Goal: Task Accomplishment & Management: Complete application form

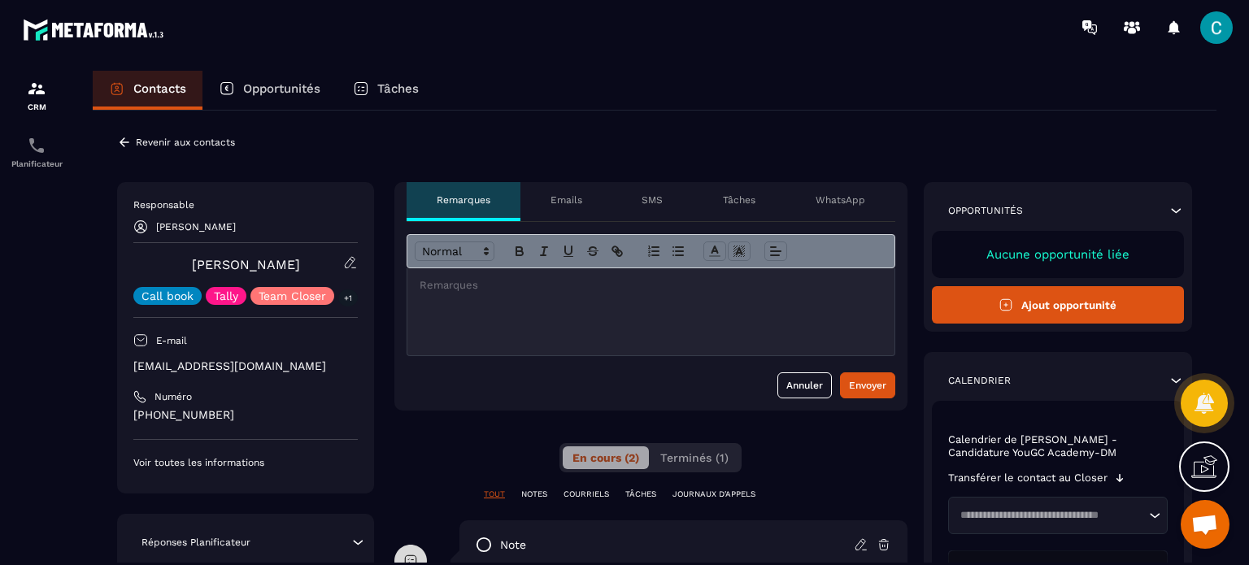
scroll to position [428, 0]
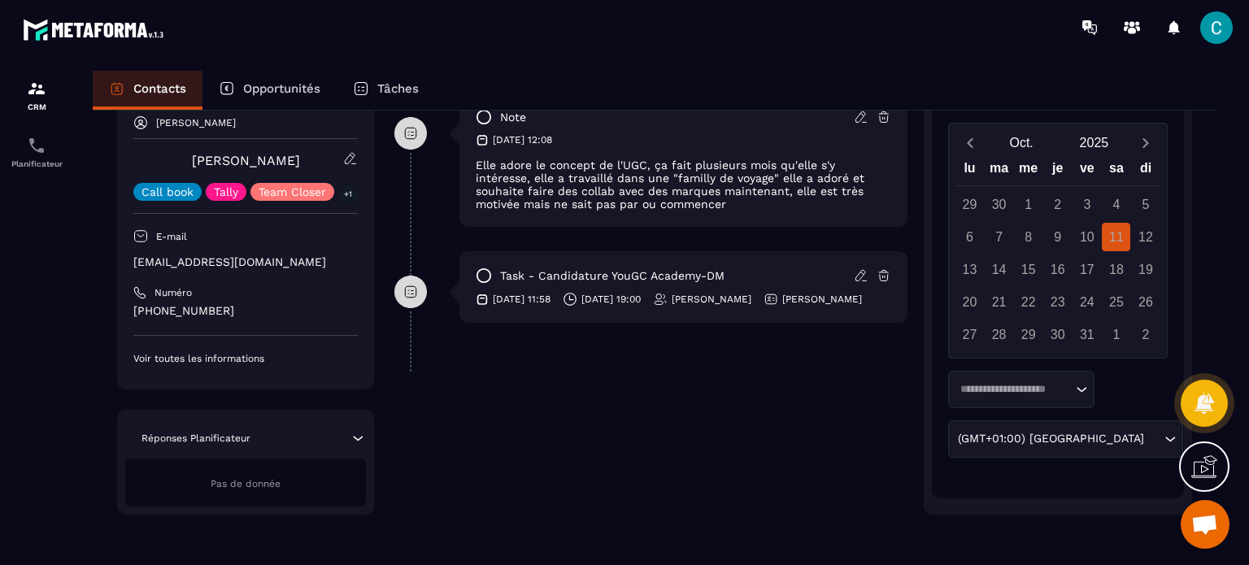
drag, startPoint x: 591, startPoint y: 296, endPoint x: 613, endPoint y: 309, distance: 26.2
click at [613, 306] on p "[DATE] 19:00" at bounding box center [611, 299] width 59 height 13
click at [618, 399] on div "**********" at bounding box center [651, 134] width 513 height 761
drag, startPoint x: 238, startPoint y: 308, endPoint x: 133, endPoint y: 312, distance: 104.2
click at [133, 312] on p "[PHONE_NUMBER]" at bounding box center [245, 310] width 225 height 15
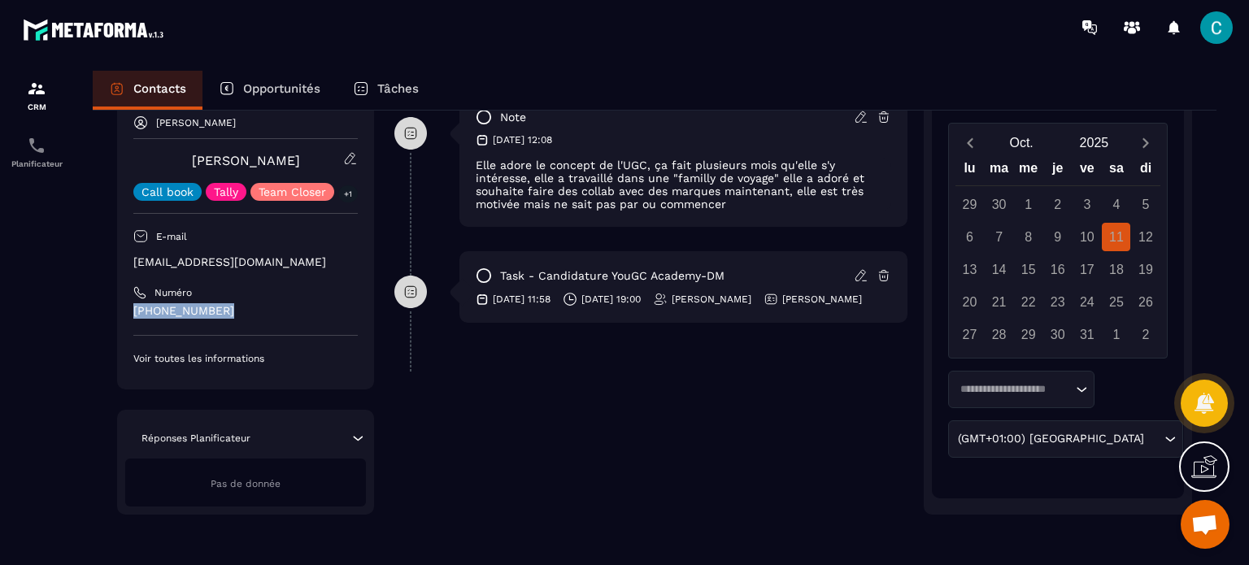
copy p "[PHONE_NUMBER]"
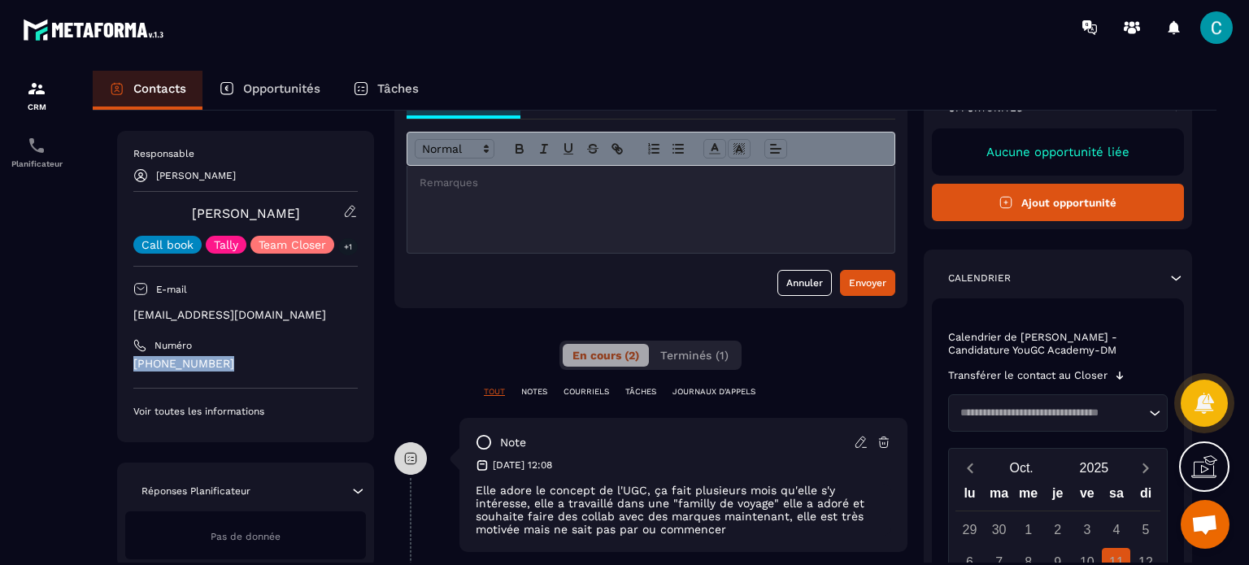
scroll to position [21, 0]
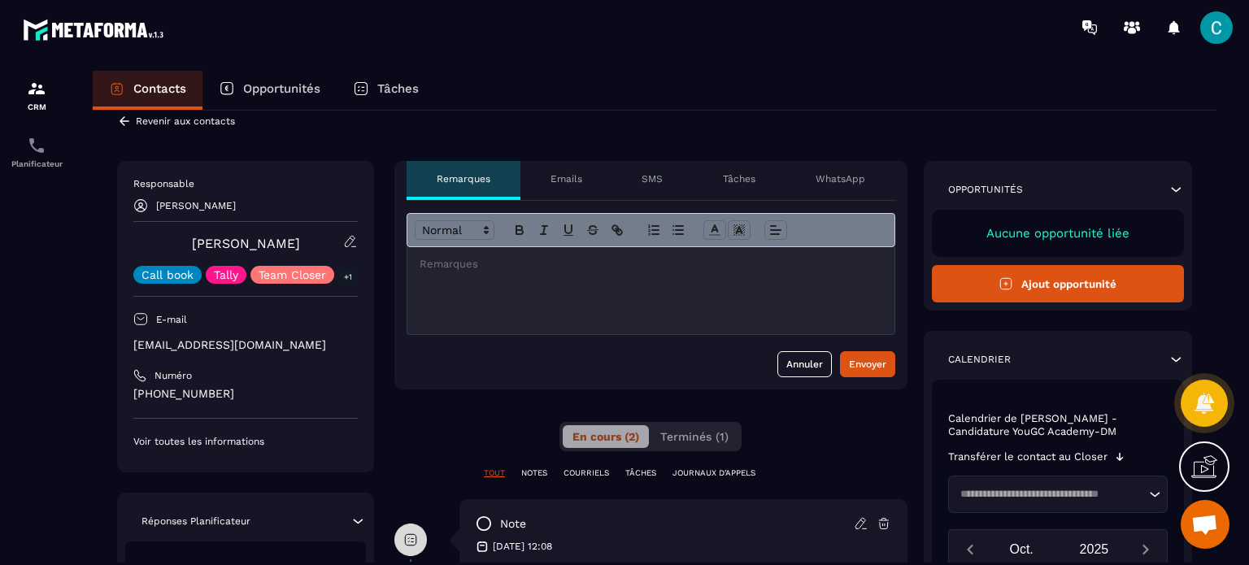
click at [129, 120] on icon at bounding box center [124, 121] width 15 height 15
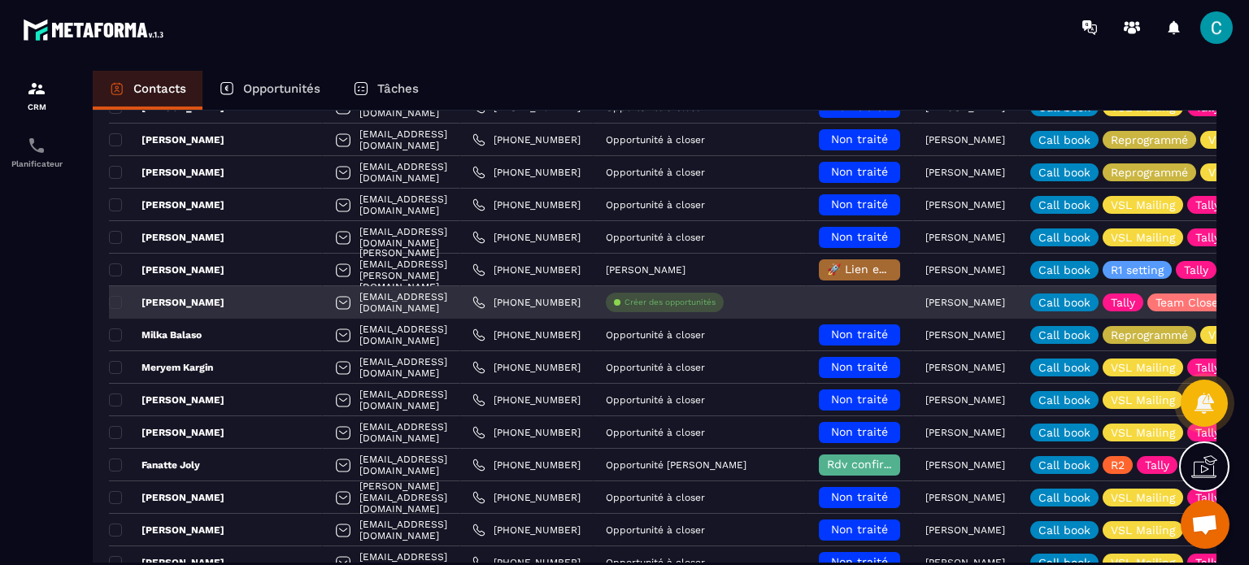
scroll to position [347, 0]
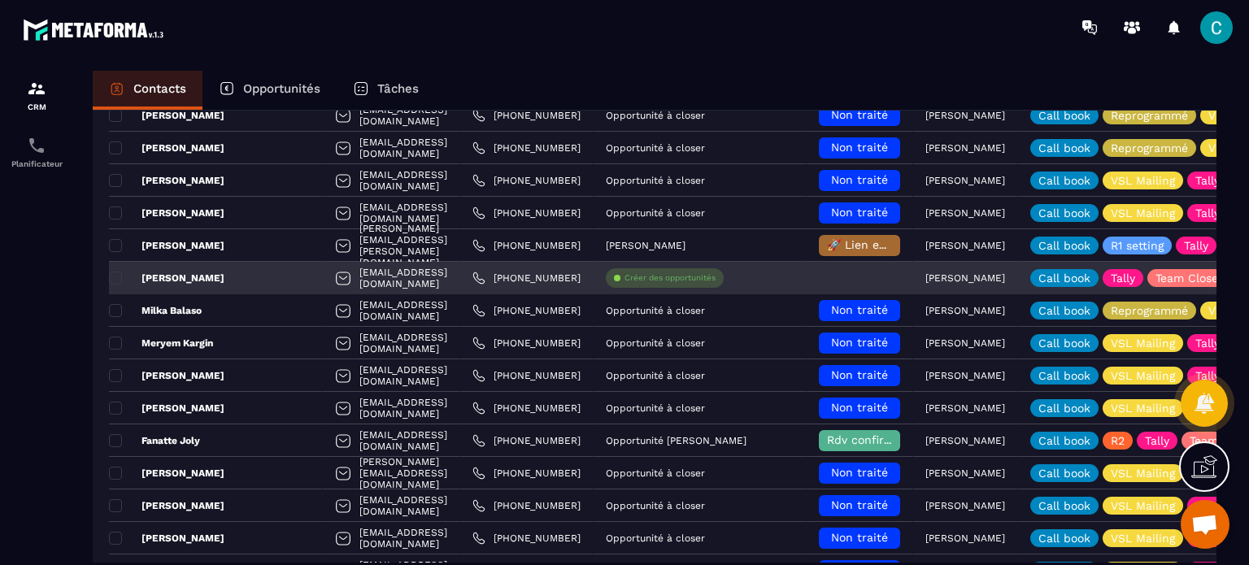
click at [703, 279] on p "Créer des opportunités" at bounding box center [670, 277] width 91 height 11
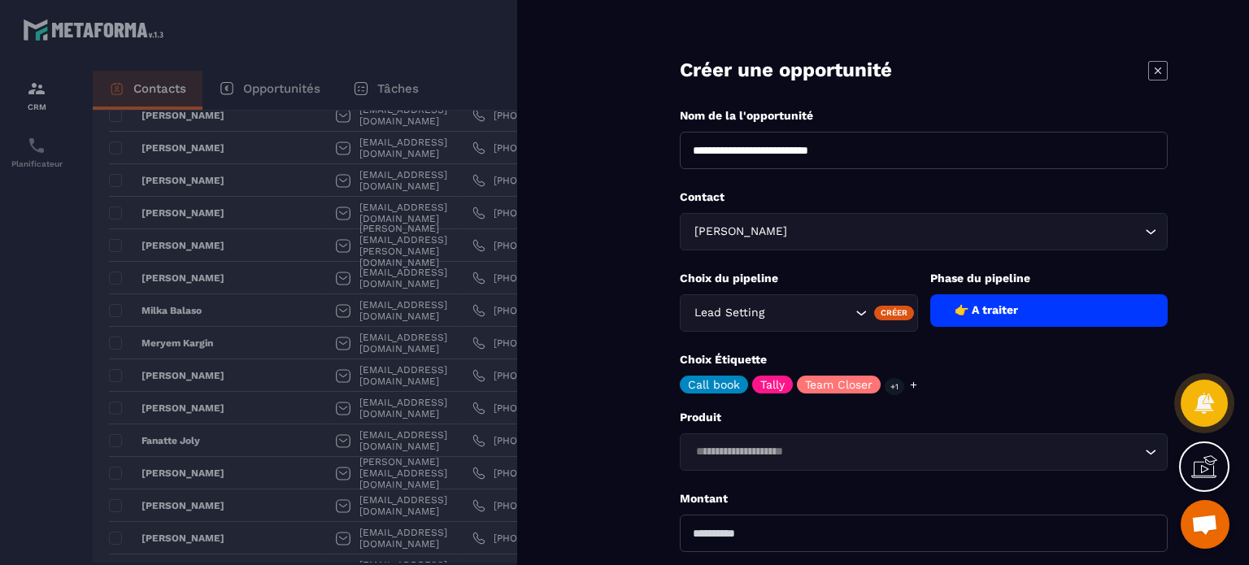
click at [849, 304] on input "Search for option" at bounding box center [810, 313] width 84 height 18
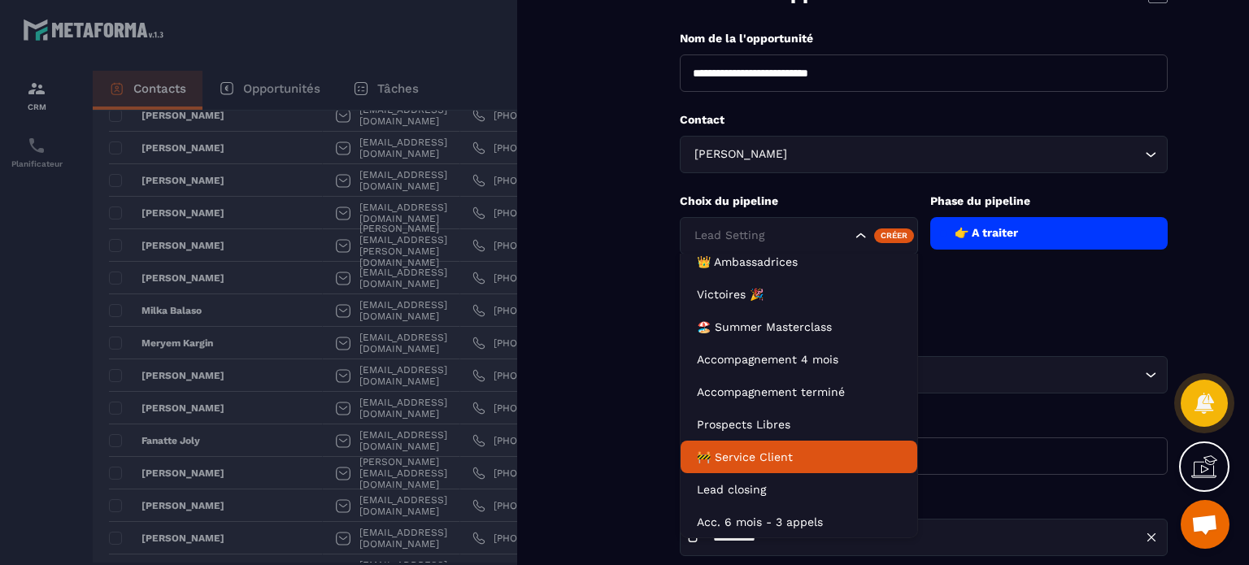
scroll to position [163, 0]
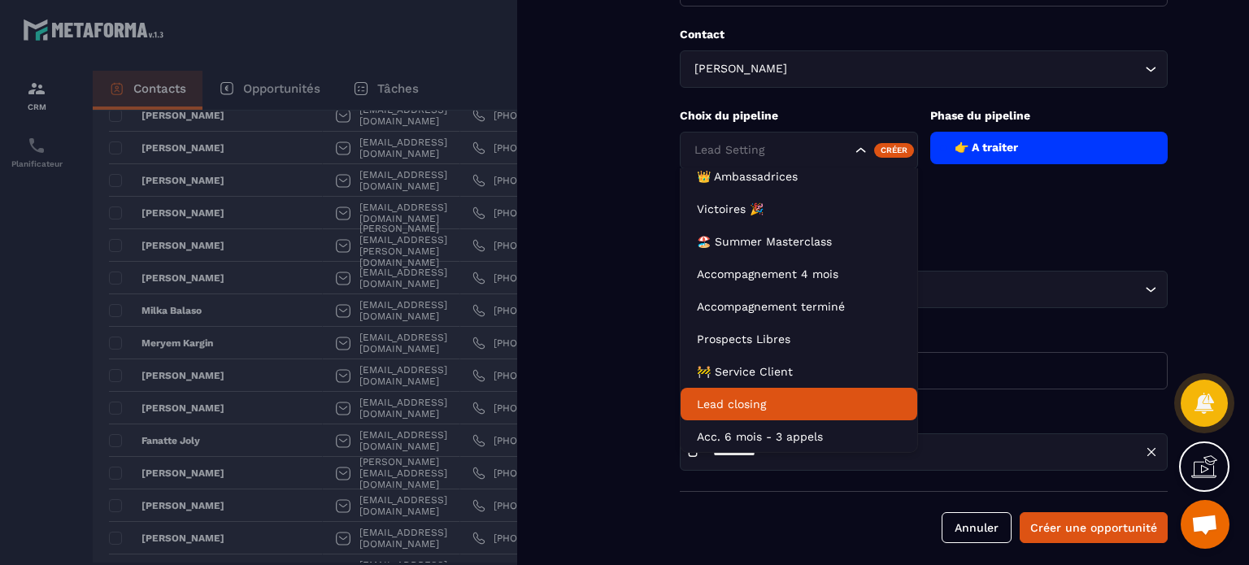
click at [739, 412] on li "Lead closing" at bounding box center [799, 404] width 237 height 33
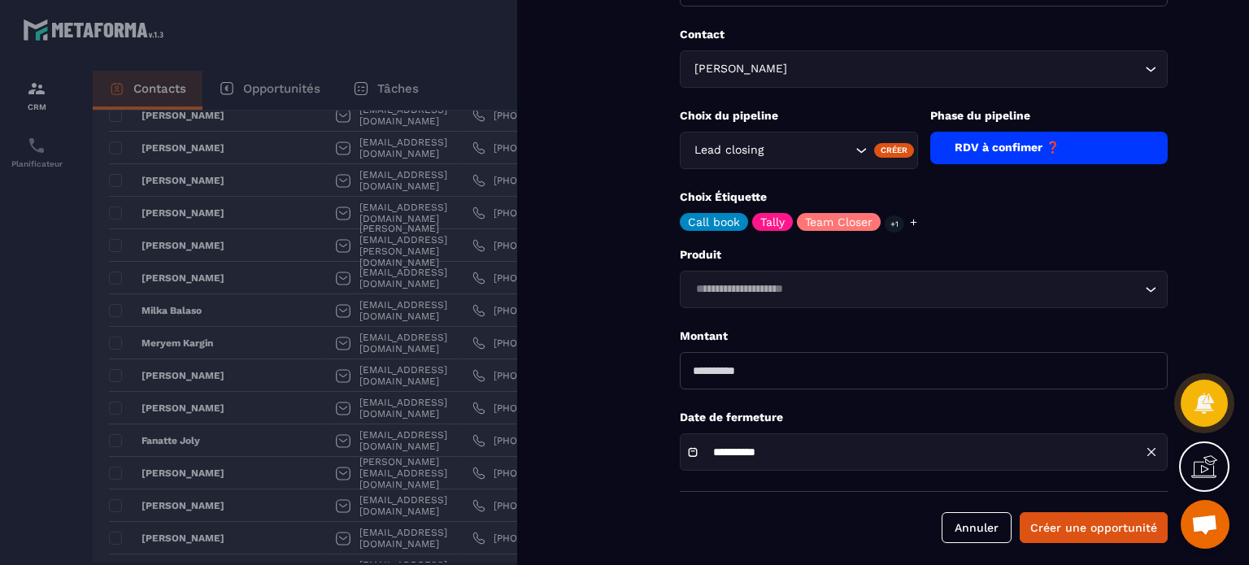
click at [1048, 136] on div "RDV à confimer ❓" at bounding box center [1050, 148] width 238 height 33
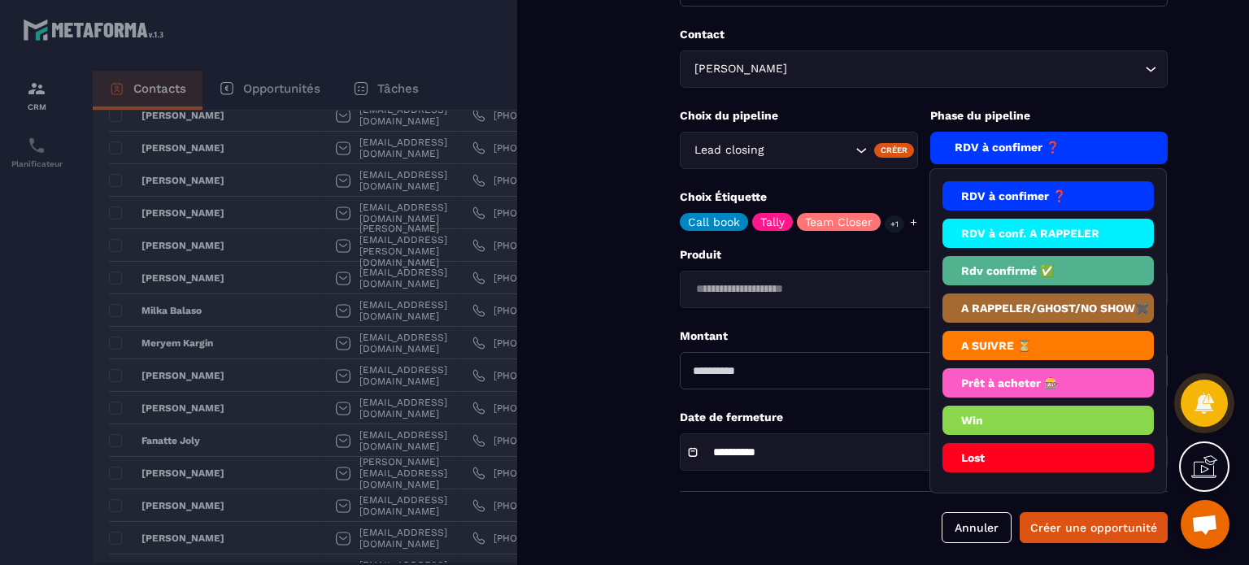
click at [1035, 279] on li "Rdv confirmé ✅" at bounding box center [1049, 270] width 212 height 29
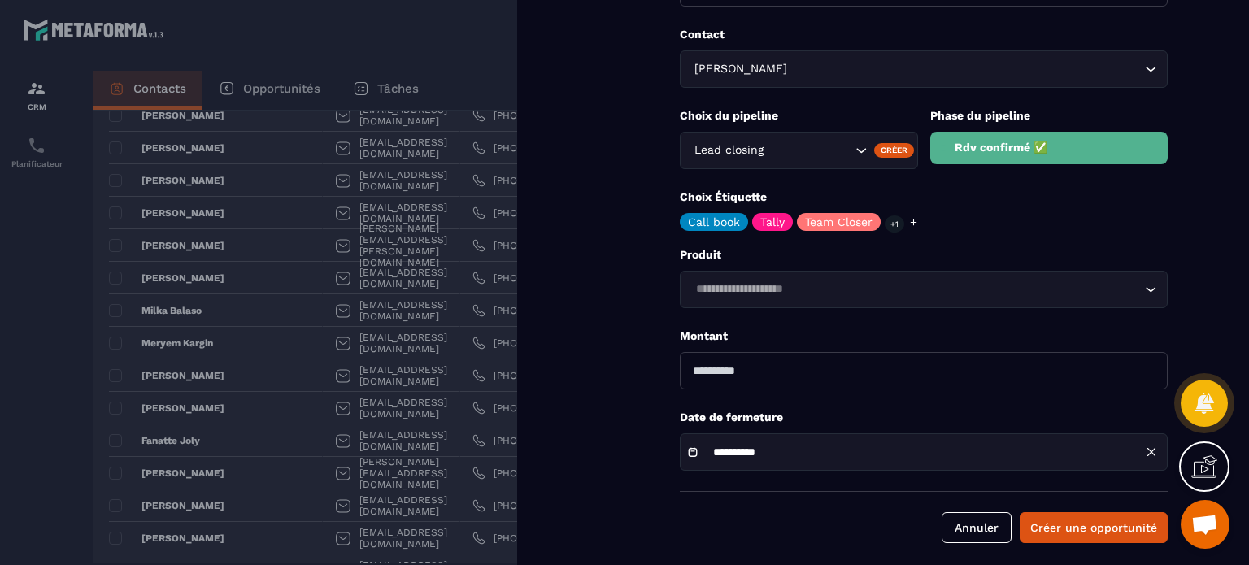
click at [1022, 153] on div "Rdv confirmé ✅" at bounding box center [1050, 148] width 238 height 33
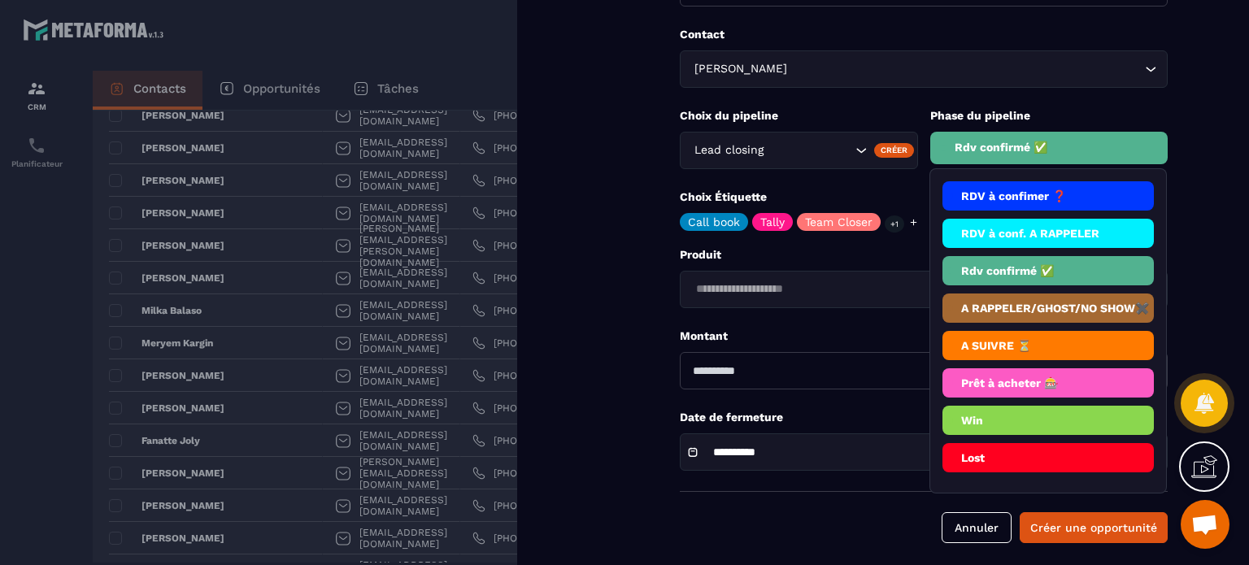
click at [1014, 233] on li "RDV à conf. A RAPPELER" at bounding box center [1049, 233] width 212 height 29
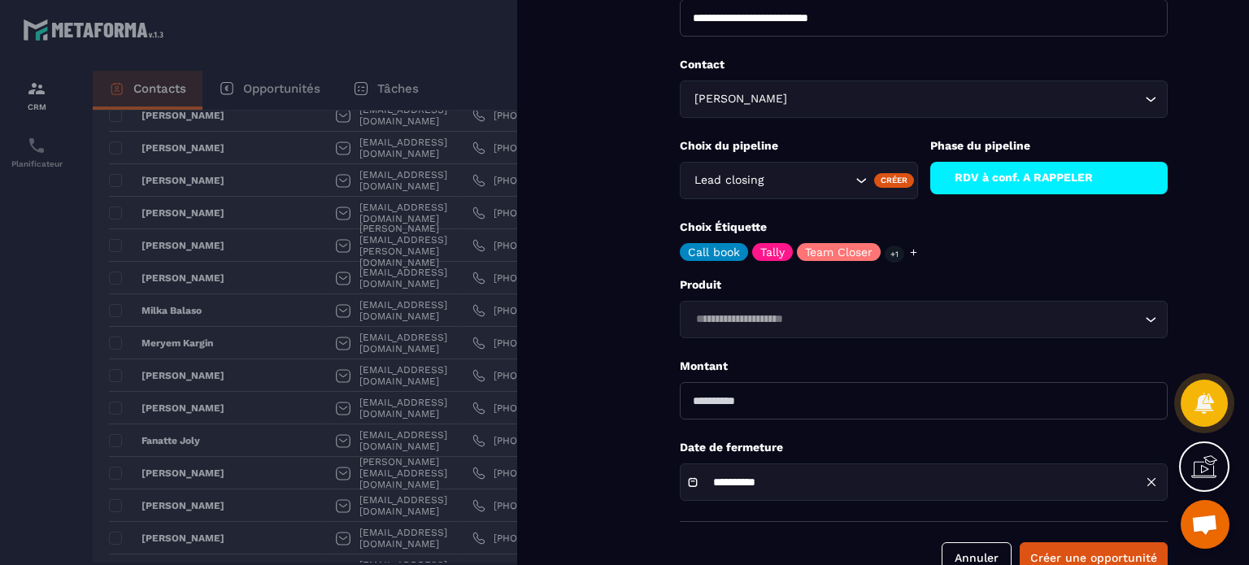
scroll to position [172, 0]
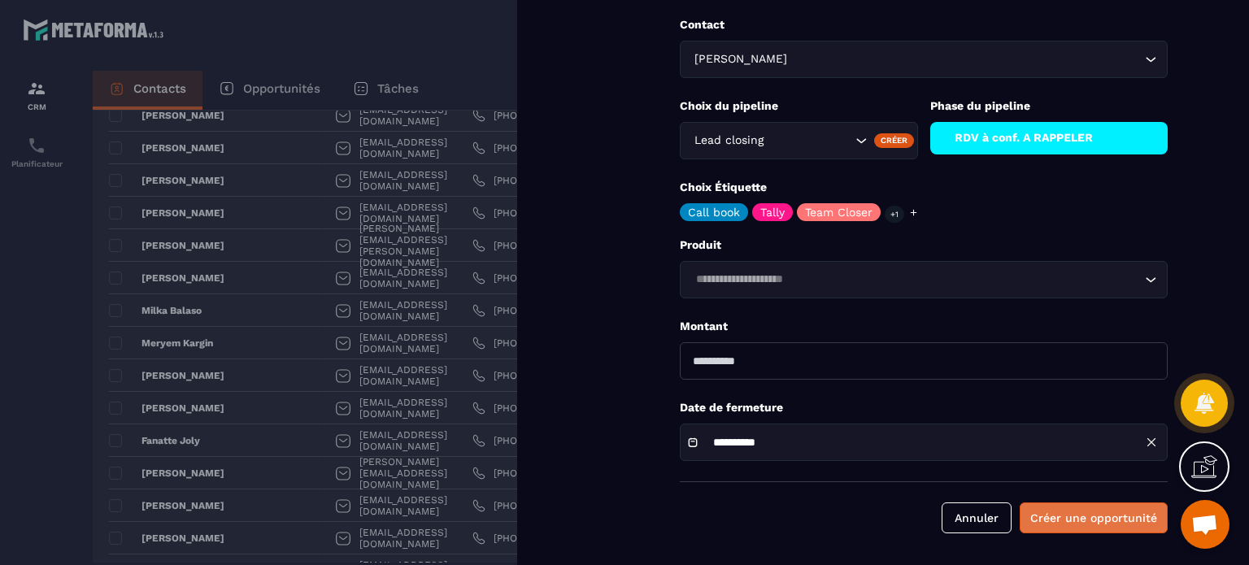
click at [1091, 522] on button "Créer une opportunité" at bounding box center [1094, 518] width 148 height 31
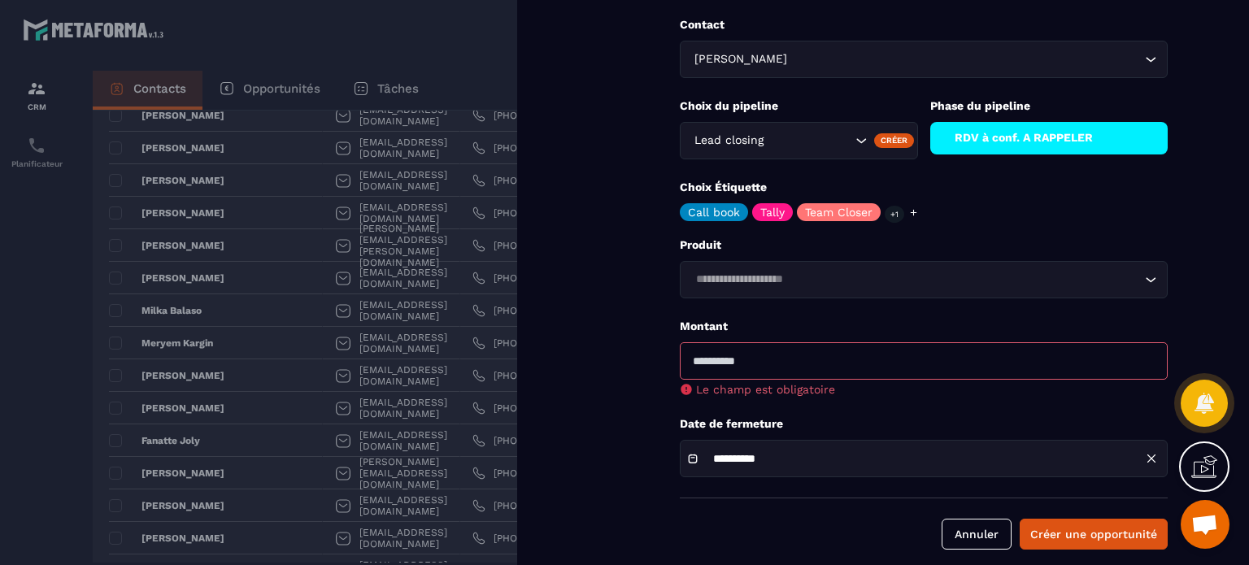
click at [784, 347] on input "number" at bounding box center [924, 360] width 488 height 37
type input "****"
click at [944, 450] on div "**********" at bounding box center [924, 458] width 488 height 37
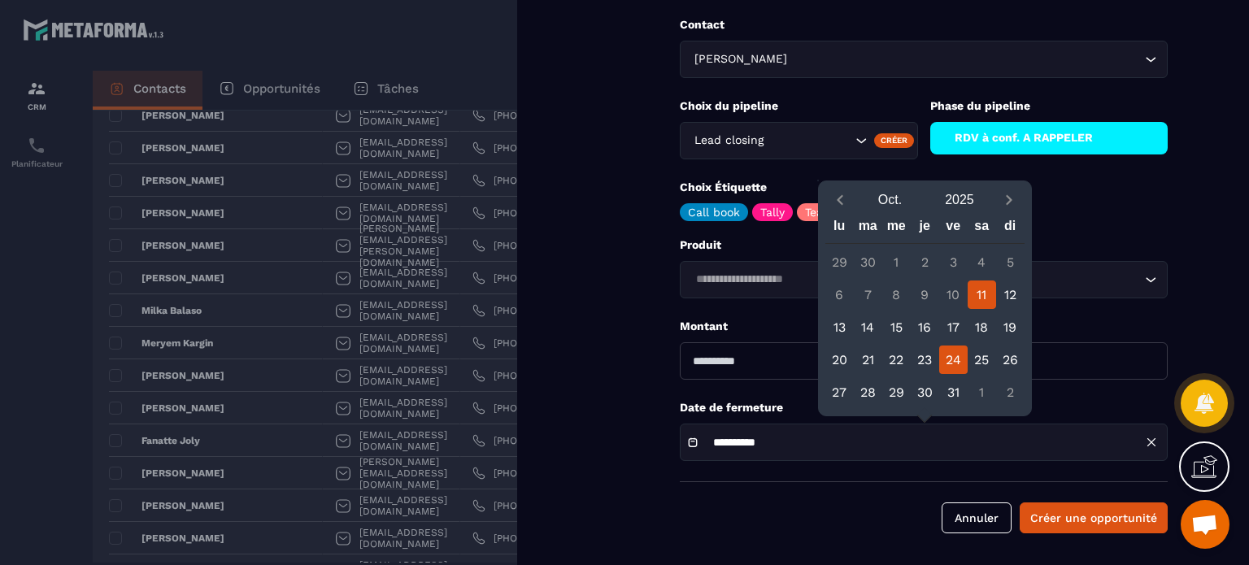
click at [948, 347] on div "24" at bounding box center [954, 360] width 28 height 28
type input "**********"
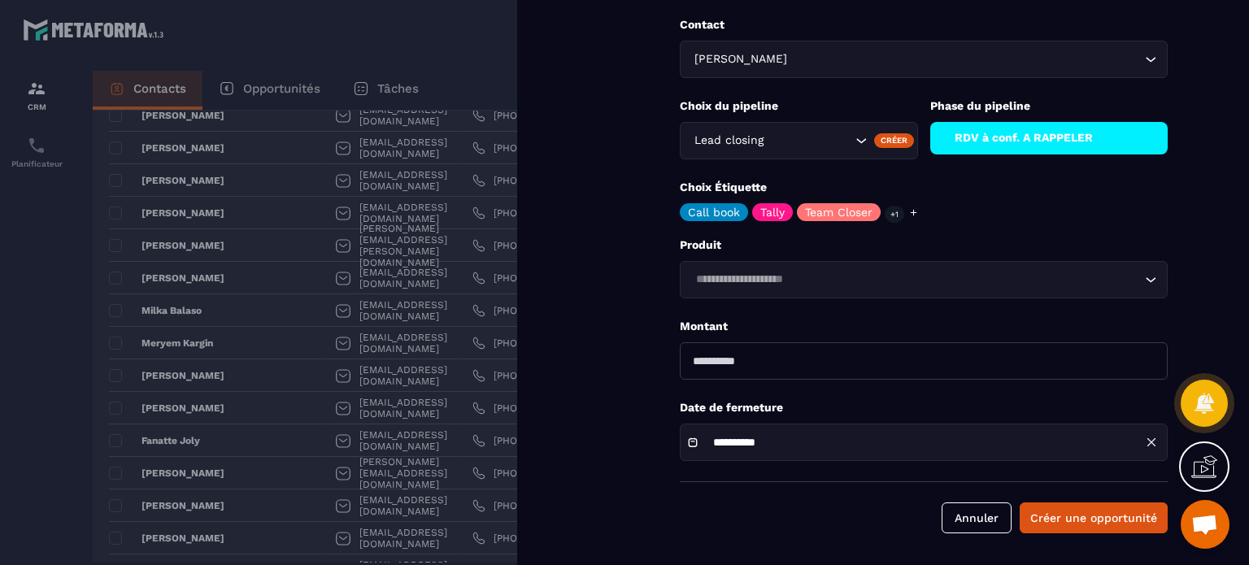
click at [1106, 534] on form "**********" at bounding box center [924, 197] width 651 height 739
click at [1102, 518] on button "Créer une opportunité" at bounding box center [1094, 518] width 148 height 31
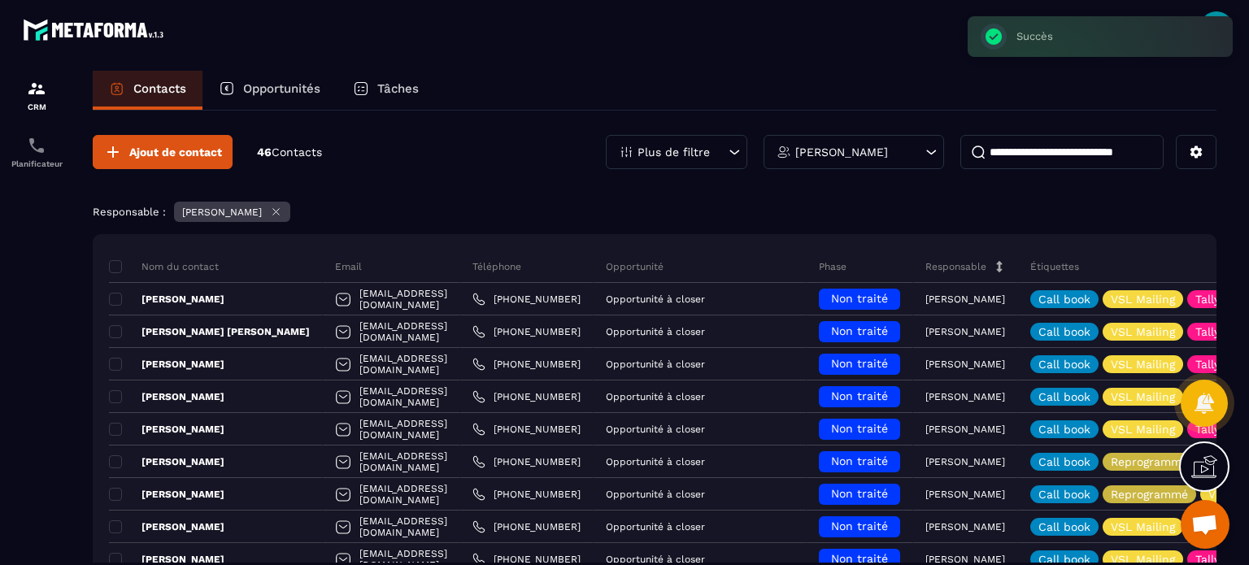
scroll to position [0, 0]
click at [277, 77] on div "Opportunités" at bounding box center [270, 90] width 134 height 39
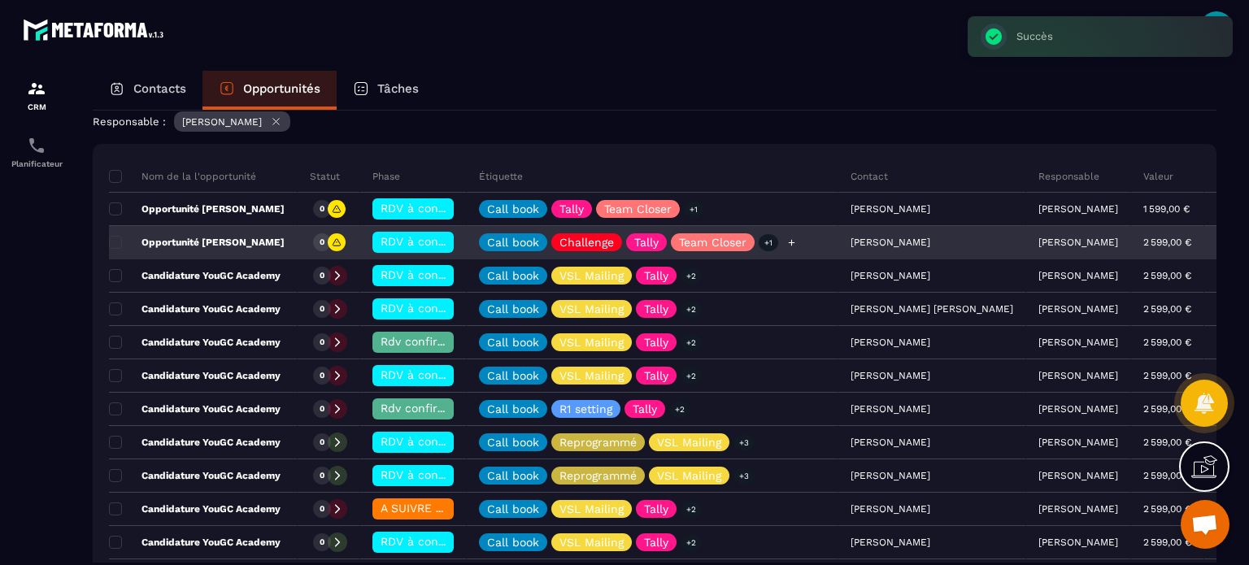
scroll to position [163, 0]
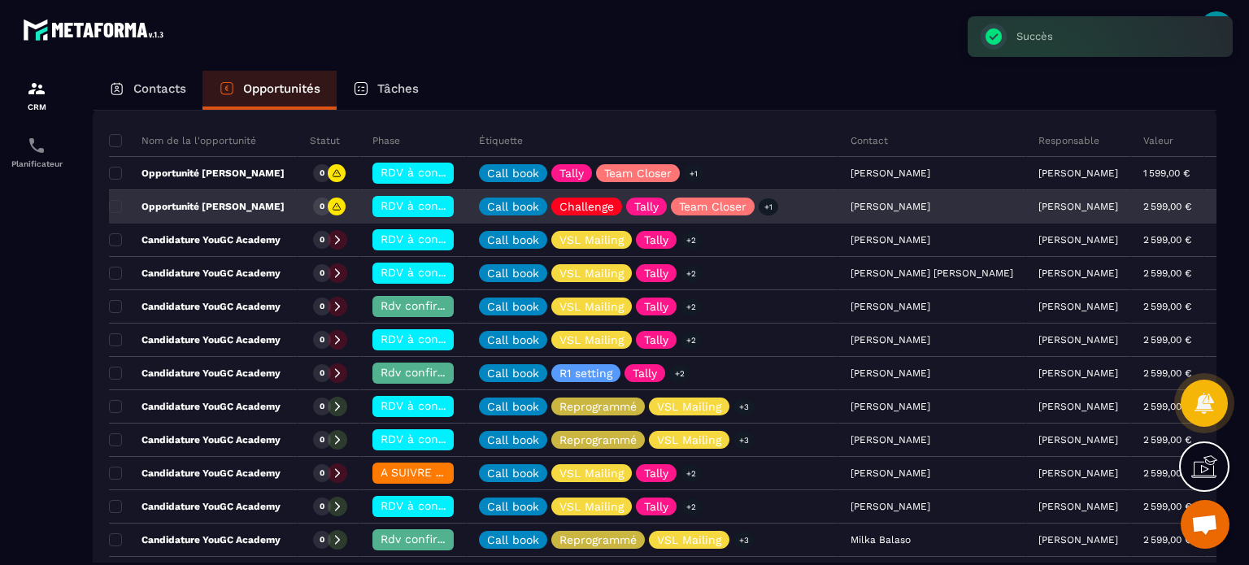
click at [325, 204] on div "0" at bounding box center [322, 207] width 18 height 18
